Goal: Task Accomplishment & Management: Use online tool/utility

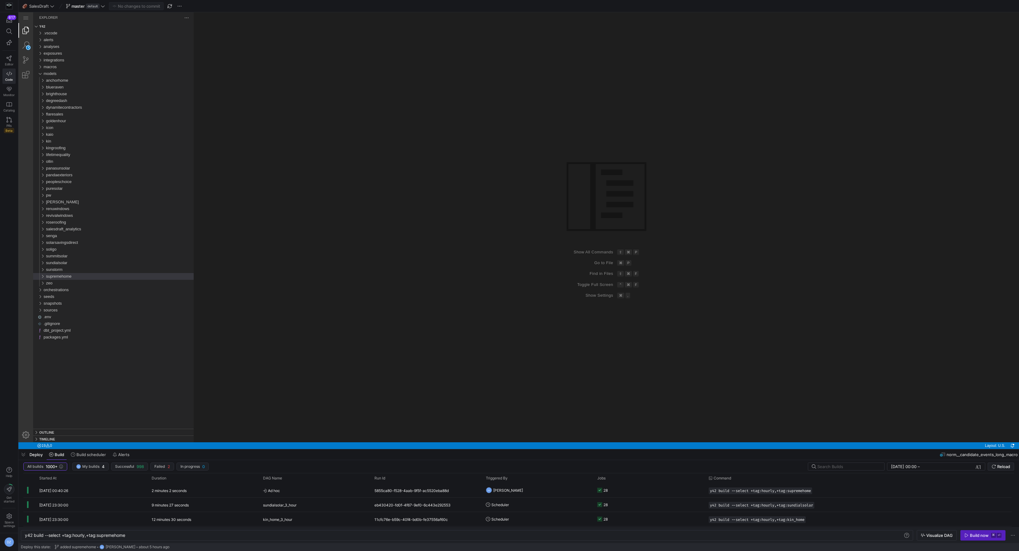
scroll to position [0, 101]
